Goal: Understand process/instructions: Learn how to perform a task or action

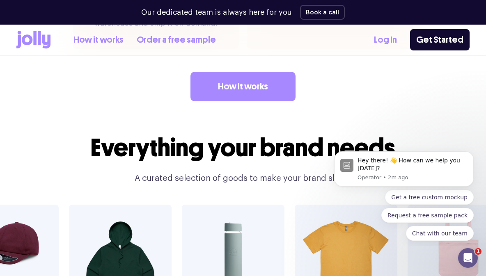
scroll to position [1345, 0]
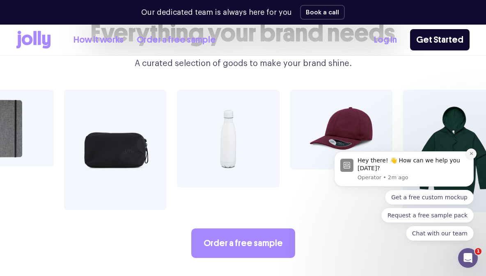
click at [472, 156] on icon "Dismiss notification" at bounding box center [471, 153] width 5 height 5
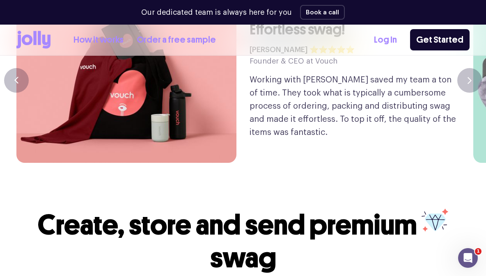
scroll to position [1892, 0]
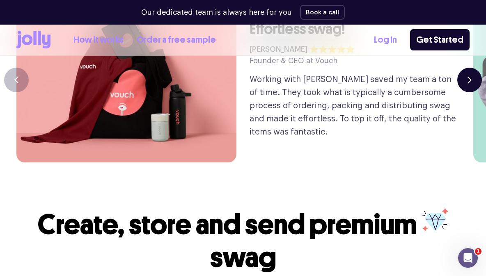
click at [467, 69] on button "button" at bounding box center [469, 80] width 25 height 25
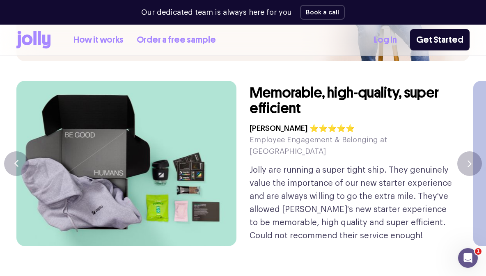
scroll to position [1807, 0]
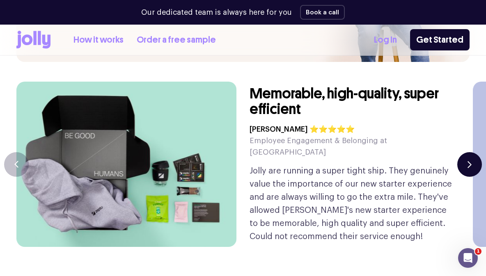
click at [474, 152] on button "button" at bounding box center [469, 164] width 25 height 25
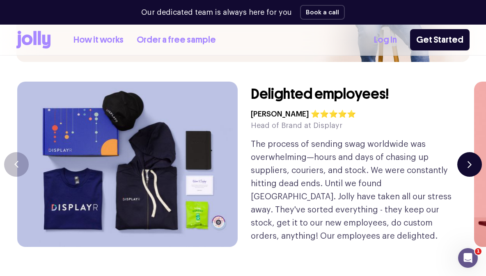
click at [474, 152] on button "button" at bounding box center [469, 164] width 25 height 25
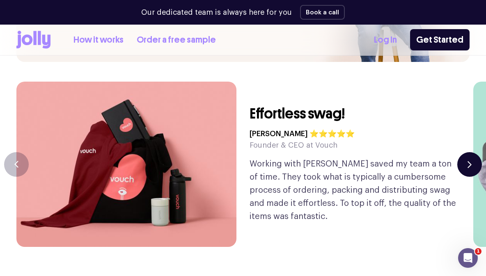
click at [474, 152] on button "button" at bounding box center [469, 164] width 25 height 25
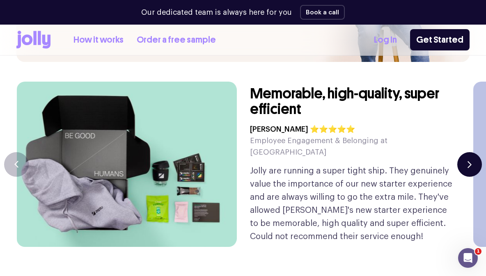
click at [474, 152] on button "button" at bounding box center [469, 164] width 25 height 25
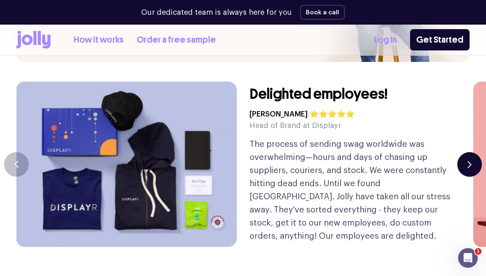
click at [475, 152] on button "button" at bounding box center [469, 164] width 25 height 25
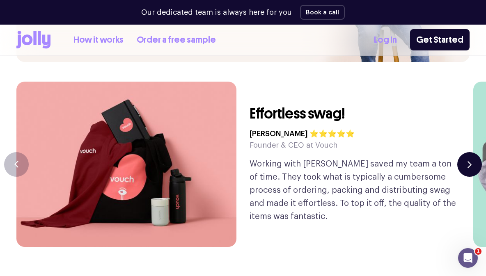
click at [475, 152] on button "button" at bounding box center [469, 164] width 25 height 25
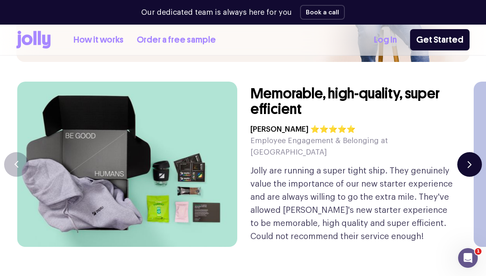
click at [475, 152] on button "button" at bounding box center [469, 164] width 25 height 25
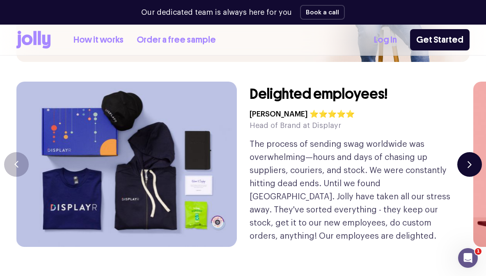
click at [475, 152] on button "button" at bounding box center [469, 164] width 25 height 25
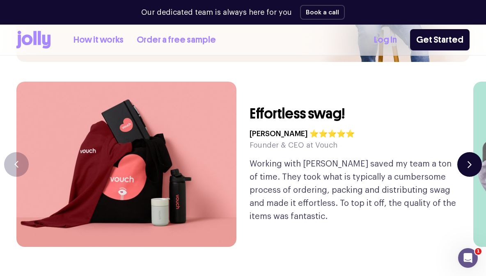
click at [475, 152] on button "button" at bounding box center [469, 164] width 25 height 25
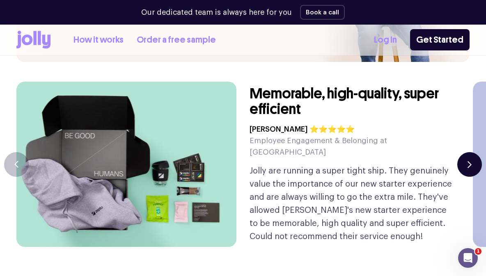
click at [475, 153] on button "button" at bounding box center [469, 164] width 25 height 25
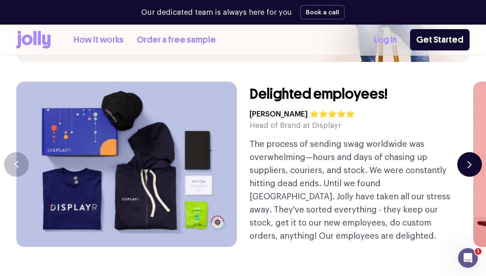
click at [475, 153] on button "button" at bounding box center [469, 164] width 25 height 25
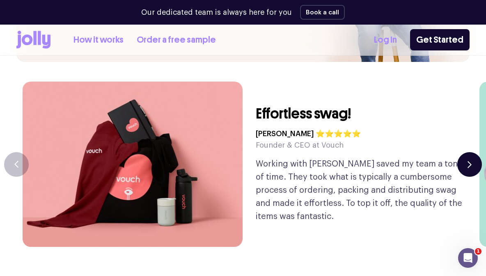
click at [475, 153] on button "button" at bounding box center [469, 164] width 25 height 25
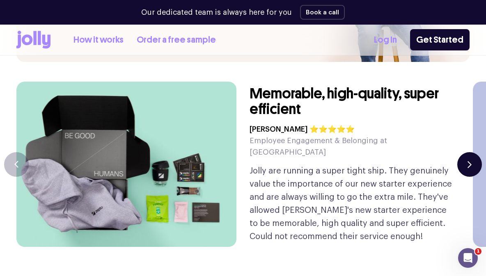
click at [463, 152] on button "button" at bounding box center [469, 164] width 25 height 25
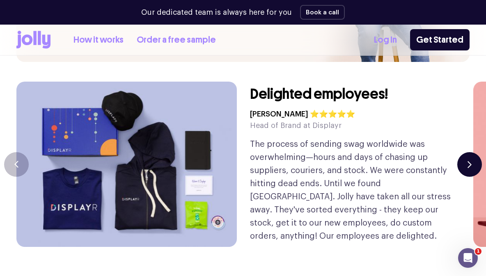
click at [461, 152] on button "button" at bounding box center [469, 164] width 25 height 25
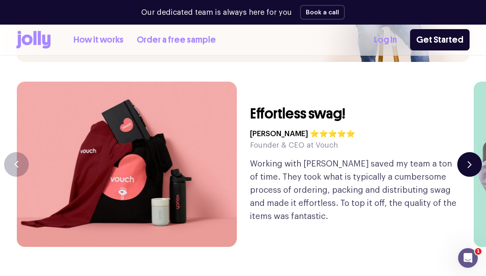
click at [461, 152] on button "button" at bounding box center [469, 164] width 25 height 25
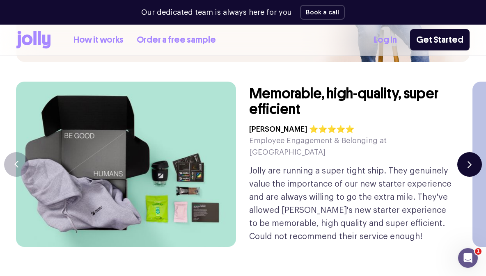
click at [460, 152] on button "button" at bounding box center [469, 164] width 25 height 25
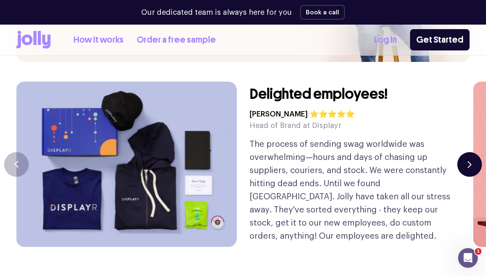
click at [460, 152] on button "button" at bounding box center [469, 164] width 25 height 25
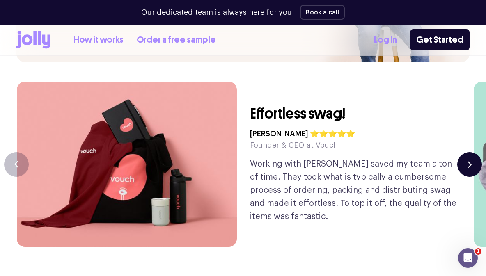
click at [460, 152] on button "button" at bounding box center [469, 164] width 25 height 25
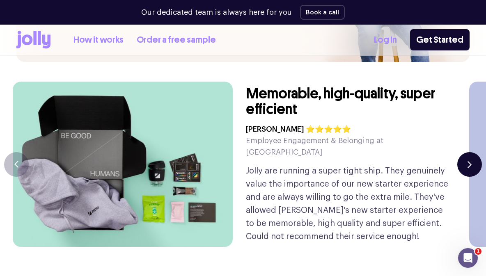
click at [459, 152] on button "button" at bounding box center [469, 164] width 25 height 25
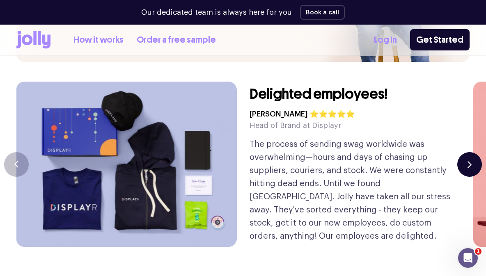
click at [465, 152] on button "button" at bounding box center [469, 164] width 25 height 25
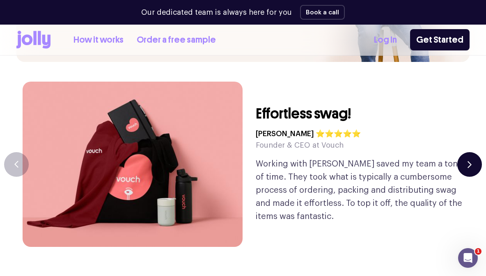
click at [466, 152] on button "button" at bounding box center [469, 164] width 25 height 25
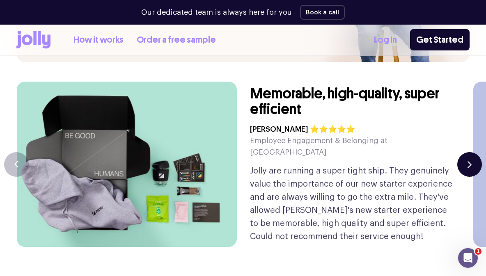
click at [465, 152] on button "button" at bounding box center [469, 164] width 25 height 25
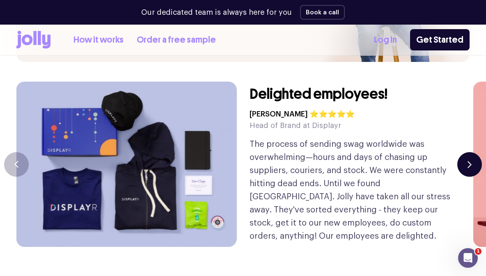
click at [469, 161] on icon "button" at bounding box center [469, 164] width 4 height 7
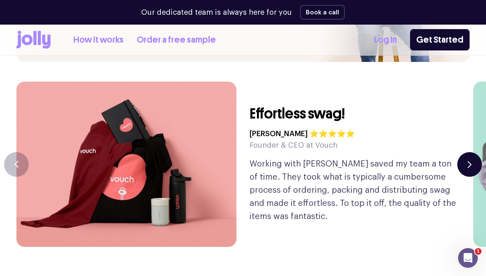
click at [469, 161] on icon "button" at bounding box center [469, 164] width 4 height 7
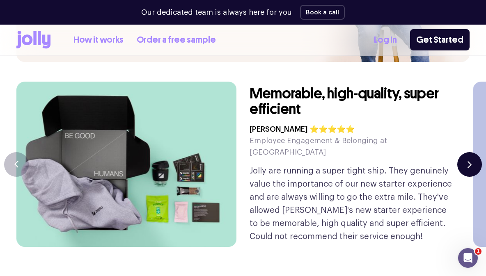
click at [469, 161] on icon "button" at bounding box center [469, 164] width 4 height 7
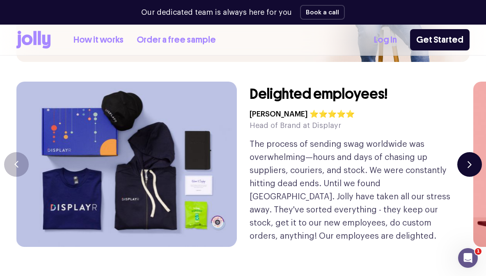
click at [469, 161] on icon "button" at bounding box center [469, 164] width 4 height 7
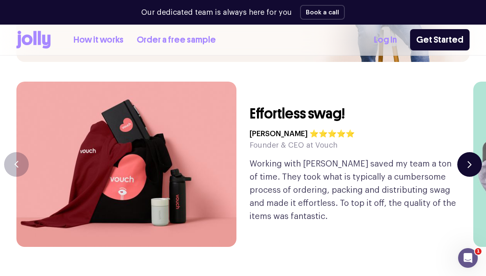
click at [469, 161] on icon "button" at bounding box center [469, 164] width 4 height 7
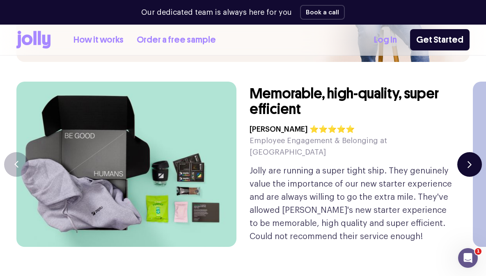
click at [469, 161] on icon "button" at bounding box center [469, 164] width 4 height 7
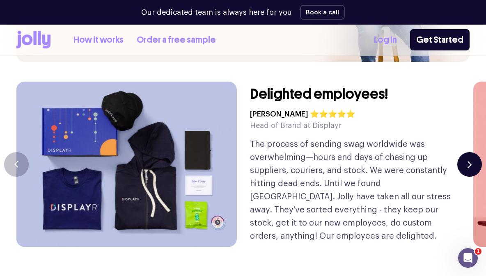
click at [469, 161] on icon "button" at bounding box center [469, 164] width 4 height 7
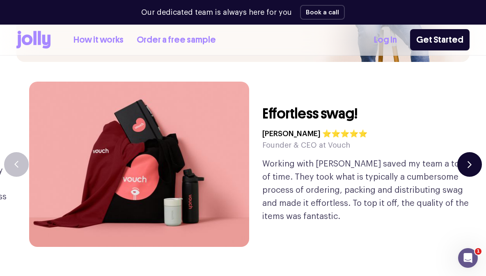
click at [469, 161] on icon "button" at bounding box center [469, 164] width 4 height 7
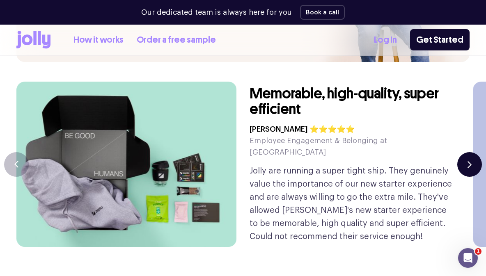
click at [469, 161] on icon "button" at bounding box center [469, 164] width 4 height 7
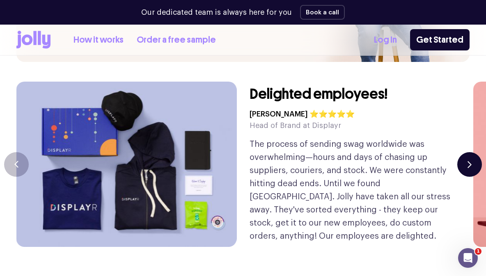
click at [469, 161] on icon "button" at bounding box center [469, 164] width 4 height 7
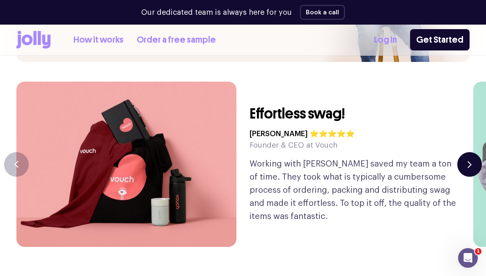
click at [469, 161] on icon "button" at bounding box center [469, 164] width 4 height 7
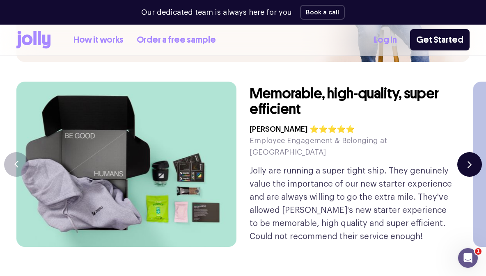
click at [469, 161] on icon "button" at bounding box center [469, 164] width 4 height 7
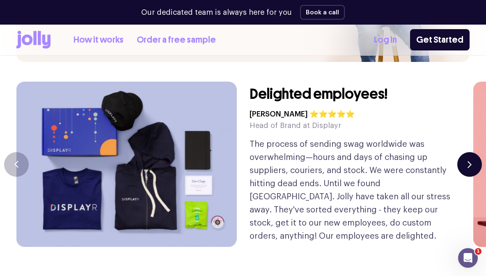
click at [469, 161] on icon "button" at bounding box center [469, 164] width 4 height 7
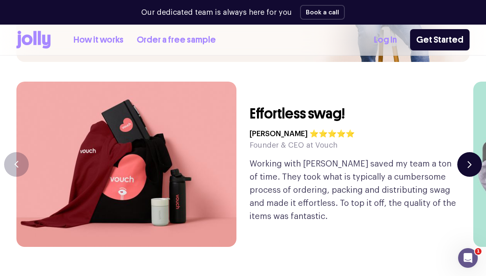
click at [469, 161] on icon "button" at bounding box center [469, 164] width 4 height 7
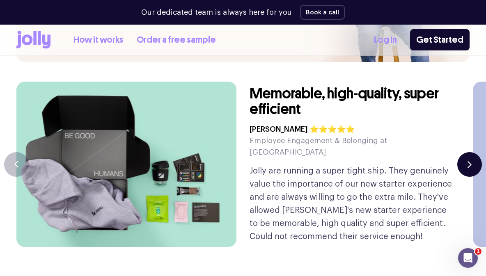
click at [469, 161] on icon "button" at bounding box center [469, 164] width 4 height 7
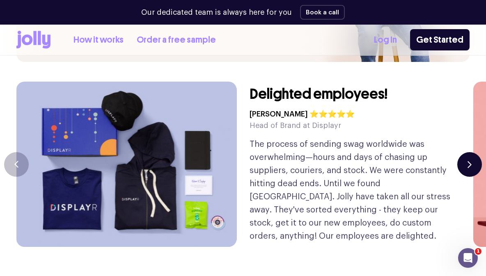
click at [469, 161] on icon "button" at bounding box center [469, 164] width 4 height 7
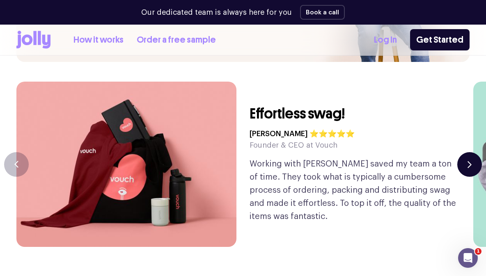
click at [469, 161] on icon "button" at bounding box center [469, 164] width 4 height 7
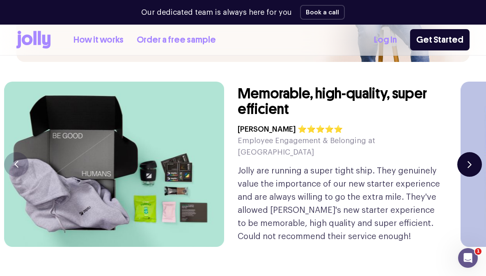
click at [469, 161] on icon "button" at bounding box center [469, 164] width 4 height 7
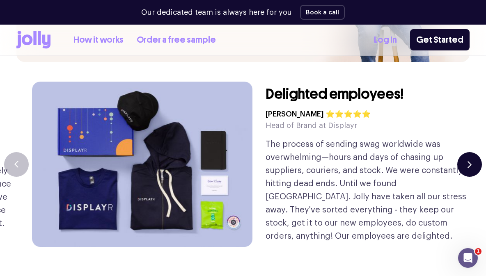
click at [469, 161] on icon "button" at bounding box center [469, 164] width 4 height 7
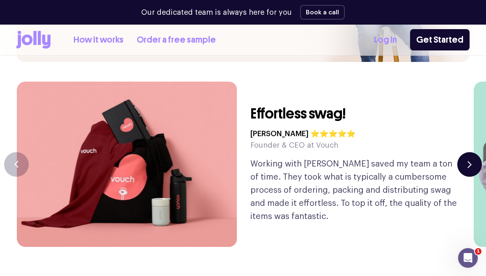
click at [469, 161] on icon "button" at bounding box center [469, 164] width 4 height 7
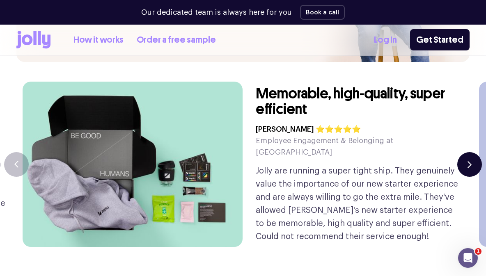
click at [469, 161] on icon "button" at bounding box center [469, 164] width 4 height 7
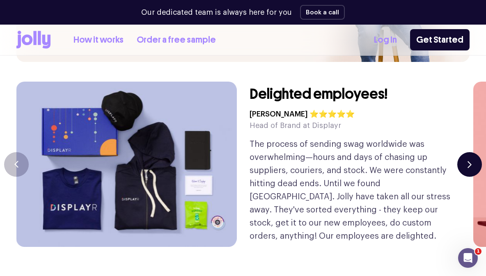
click at [469, 161] on icon "button" at bounding box center [469, 164] width 4 height 7
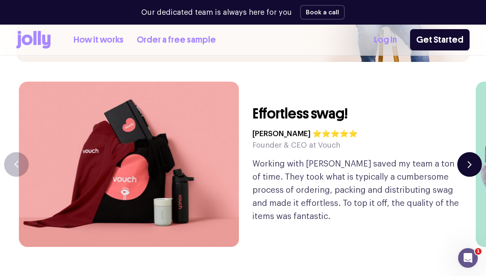
click at [469, 161] on icon "button" at bounding box center [469, 164] width 4 height 7
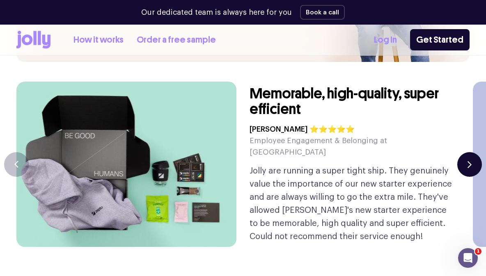
click at [469, 161] on icon "button" at bounding box center [469, 164] width 4 height 7
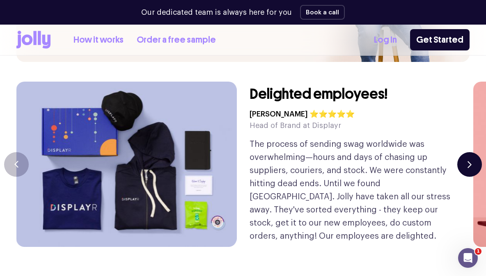
click at [469, 161] on icon "button" at bounding box center [469, 164] width 4 height 7
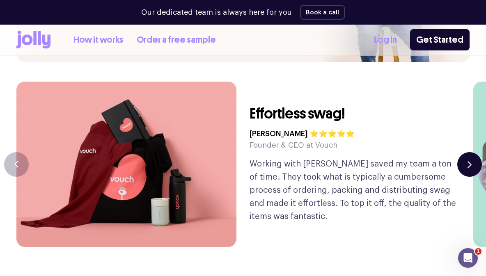
click at [469, 161] on icon "button" at bounding box center [469, 164] width 4 height 7
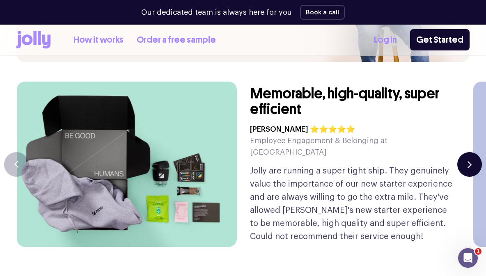
click at [469, 161] on icon "button" at bounding box center [469, 164] width 4 height 7
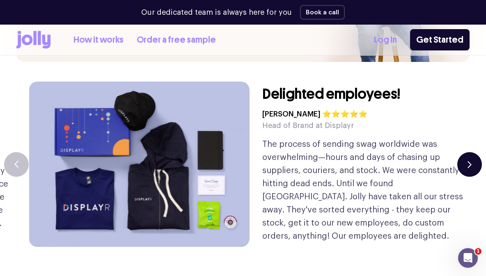
click at [469, 161] on icon "button" at bounding box center [469, 164] width 4 height 7
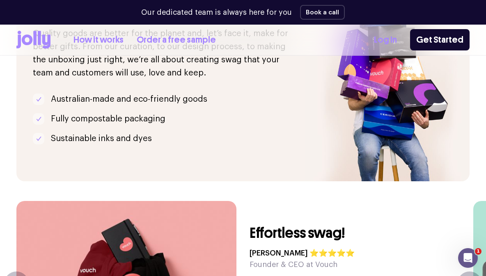
scroll to position [1590, 0]
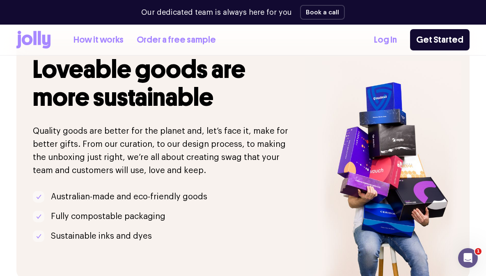
click at [82, 38] on link "How it works" at bounding box center [98, 40] width 50 height 14
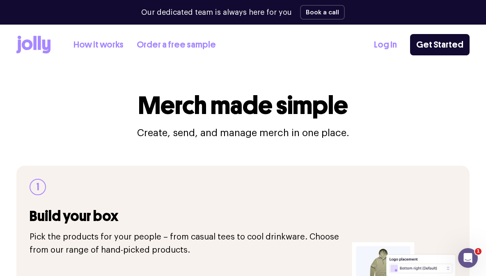
click at [34, 47] on icon at bounding box center [34, 43] width 3 height 14
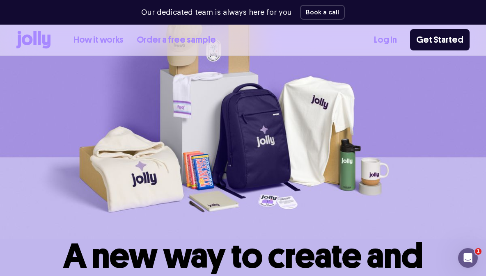
scroll to position [57, 0]
